Goal: Go to known website: Access a specific website the user already knows

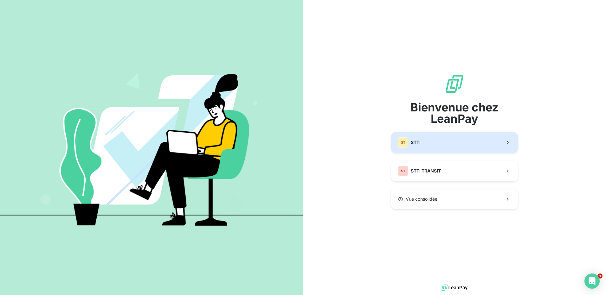
click at [465, 148] on button "ST STTI" at bounding box center [454, 142] width 127 height 21
